Goal: Transaction & Acquisition: Download file/media

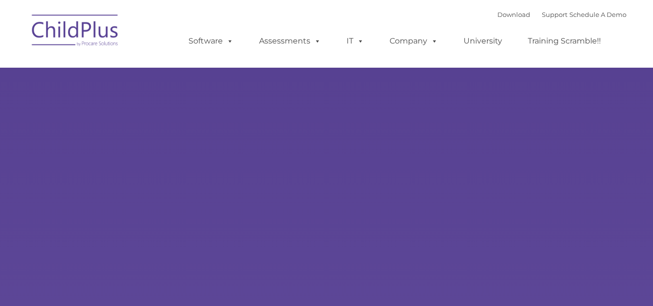
select select "MEDIUM"
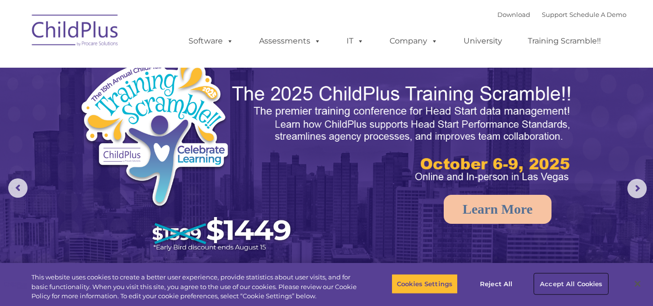
click at [550, 280] on button "Accept All Cookies" at bounding box center [570, 283] width 73 height 20
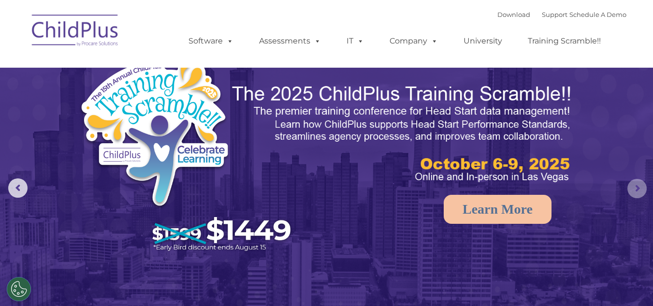
click at [637, 190] on rs-arrow at bounding box center [636, 188] width 19 height 19
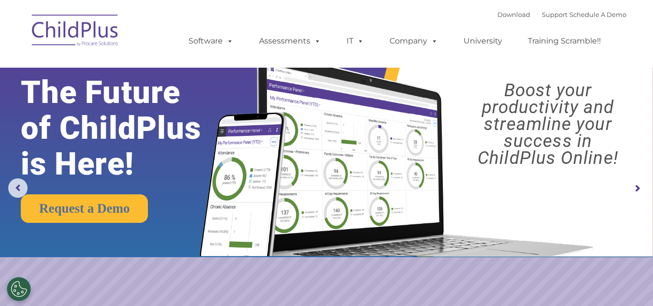
click at [637, 190] on rs-arrow at bounding box center [636, 188] width 19 height 19
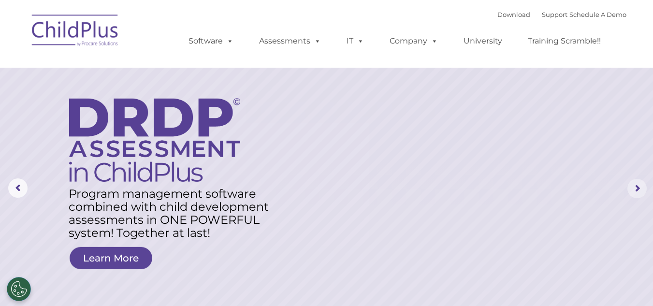
click at [637, 190] on rs-arrow at bounding box center [636, 188] width 19 height 19
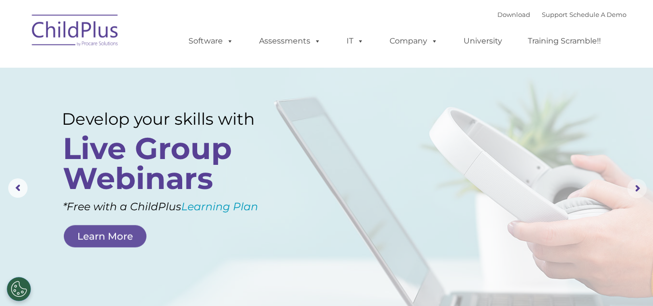
click at [637, 190] on rs-arrow at bounding box center [636, 188] width 19 height 19
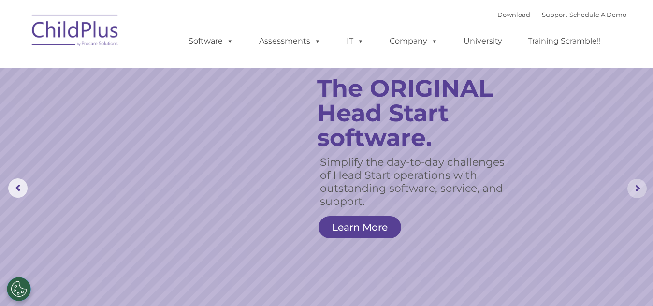
click at [634, 191] on rs-arrow at bounding box center [636, 188] width 19 height 19
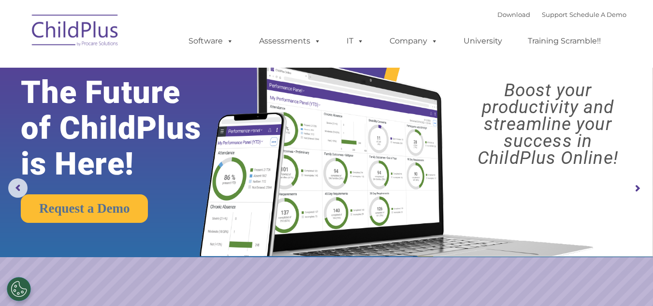
click at [88, 43] on img at bounding box center [75, 32] width 97 height 48
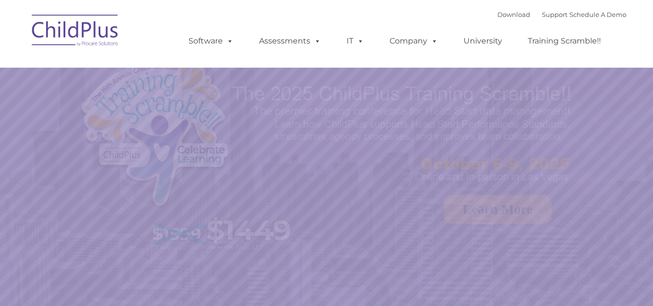
select select "MEDIUM"
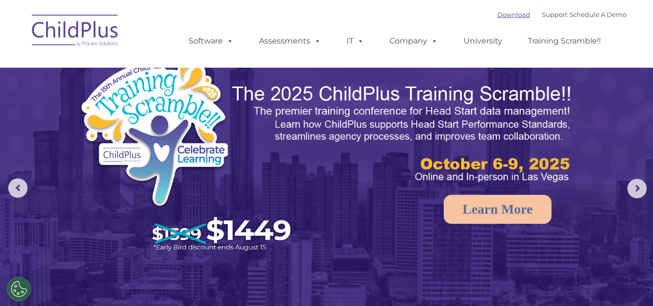
click at [497, 16] on link "Download" at bounding box center [513, 15] width 33 height 8
